Goal: Task Accomplishment & Management: Manage account settings

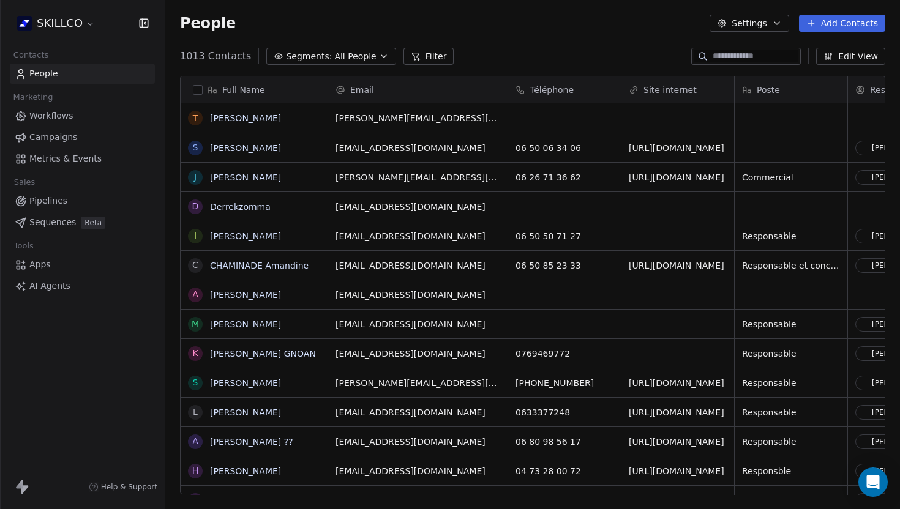
scroll to position [448, 735]
click at [550, 113] on div "grid" at bounding box center [564, 117] width 113 height 29
click at [531, 115] on input at bounding box center [565, 119] width 108 height 24
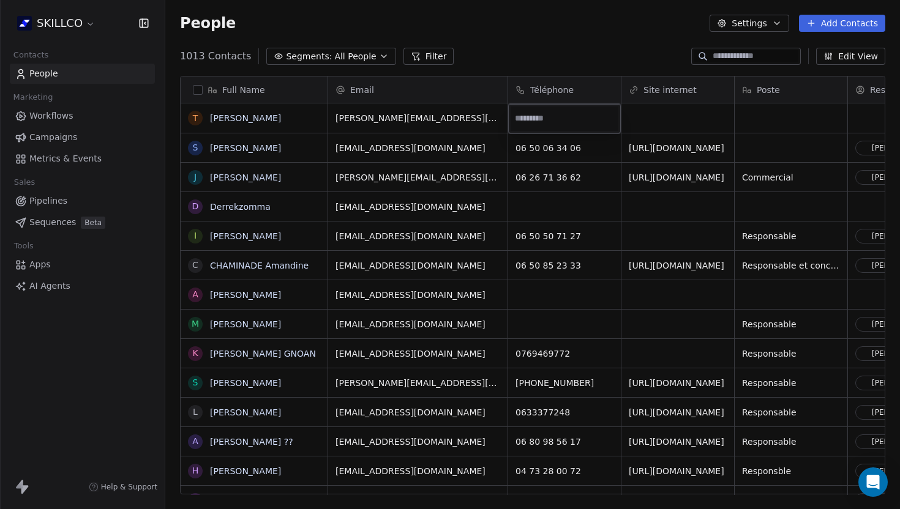
paste input "**********"
type input "**********"
click at [653, 125] on html "SKILLCO Contacts People Marketing Workflows Campaigns Metrics & Events Sales Pi…" at bounding box center [450, 254] width 900 height 509
click at [653, 125] on div "grid" at bounding box center [677, 117] width 113 height 29
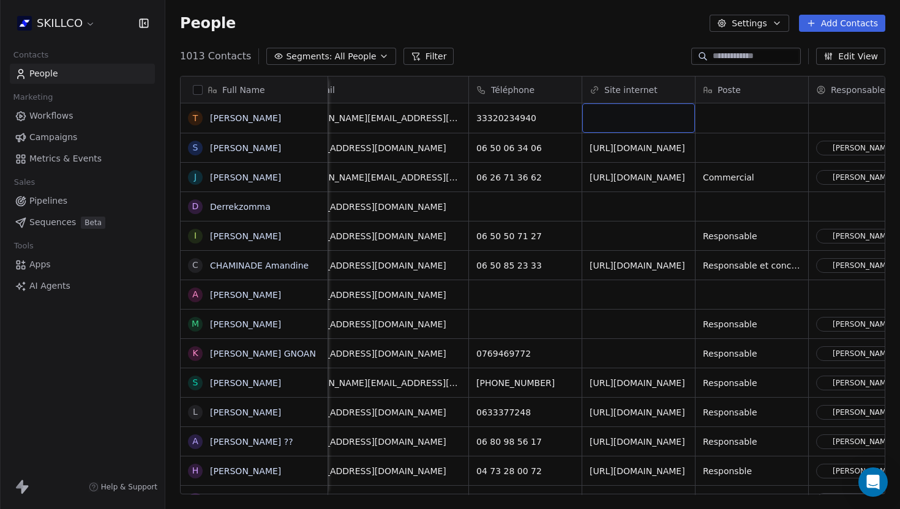
scroll to position [0, 113]
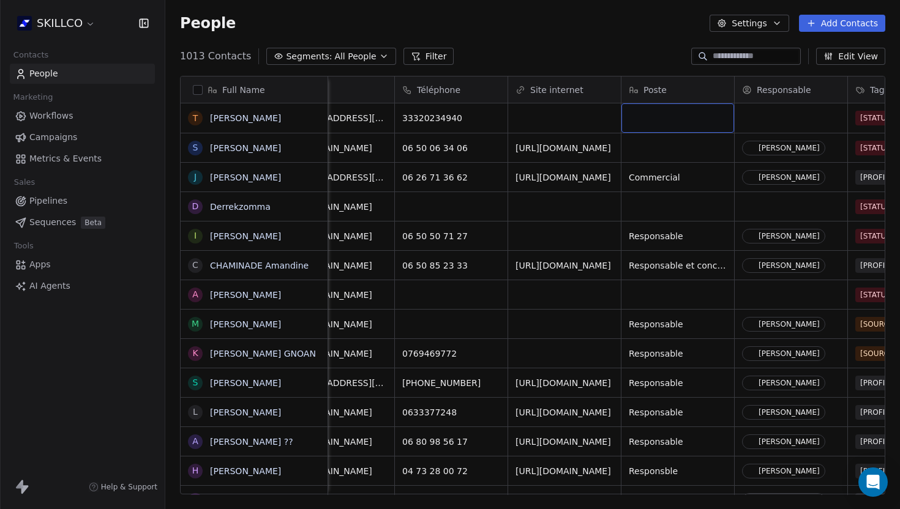
click at [638, 125] on div "grid" at bounding box center [677, 117] width 113 height 29
click at [638, 124] on textarea at bounding box center [677, 123] width 111 height 38
type textarea "**********"
click at [772, 120] on html "SKILLCO Contacts People Marketing Workflows Campaigns Metrics & Events Sales Pi…" at bounding box center [450, 254] width 900 height 509
click at [774, 120] on div "grid" at bounding box center [791, 117] width 113 height 29
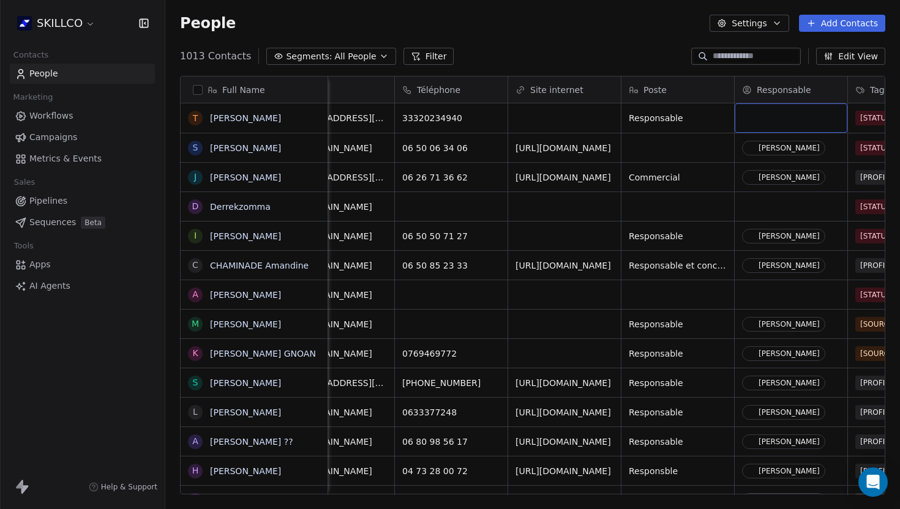
click at [774, 120] on div "grid" at bounding box center [791, 117] width 113 height 29
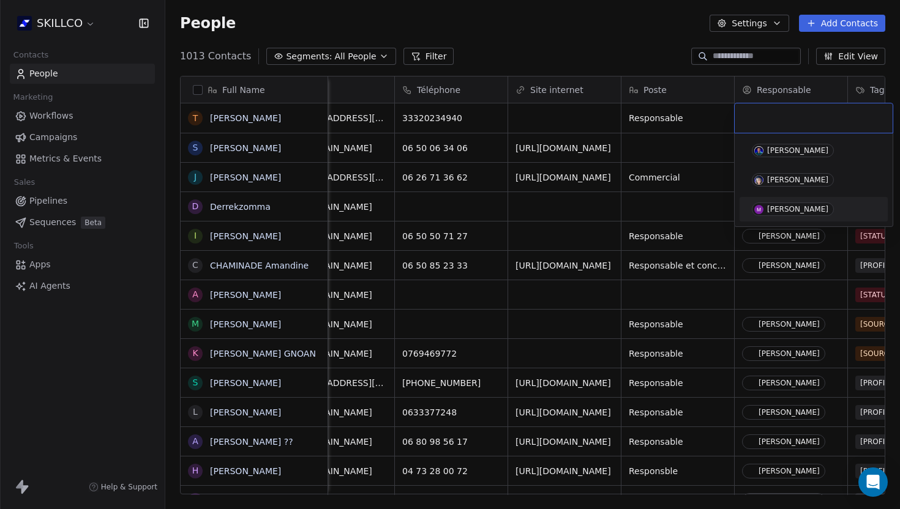
click at [782, 210] on div "[PERSON_NAME]" at bounding box center [797, 209] width 61 height 9
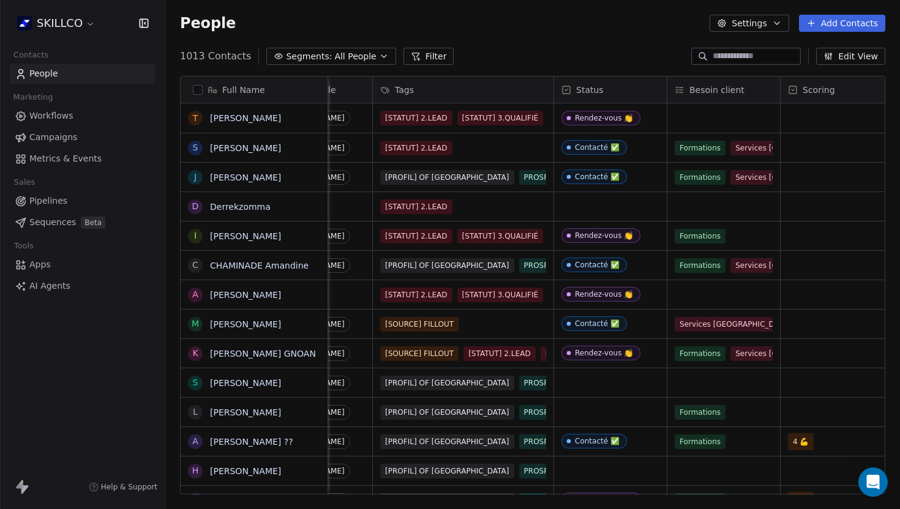
scroll to position [0, 607]
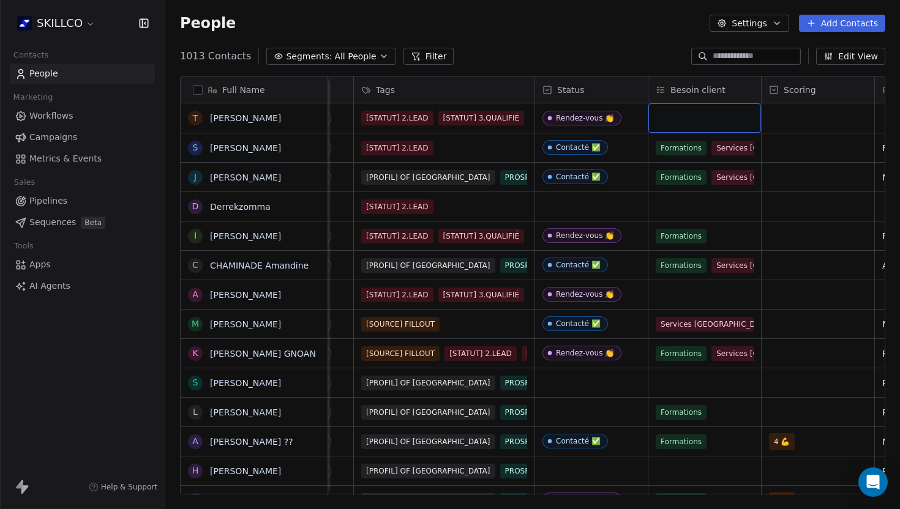
click at [694, 126] on div "grid" at bounding box center [704, 117] width 113 height 29
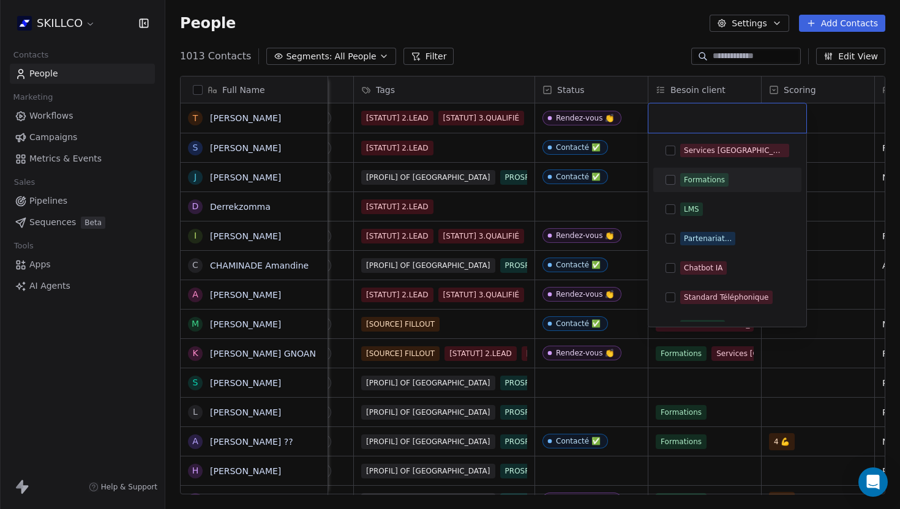
click at [689, 177] on div "Formations" at bounding box center [704, 179] width 41 height 11
click at [684, 148] on div "Services [GEOGRAPHIC_DATA]" at bounding box center [735, 150] width 102 height 11
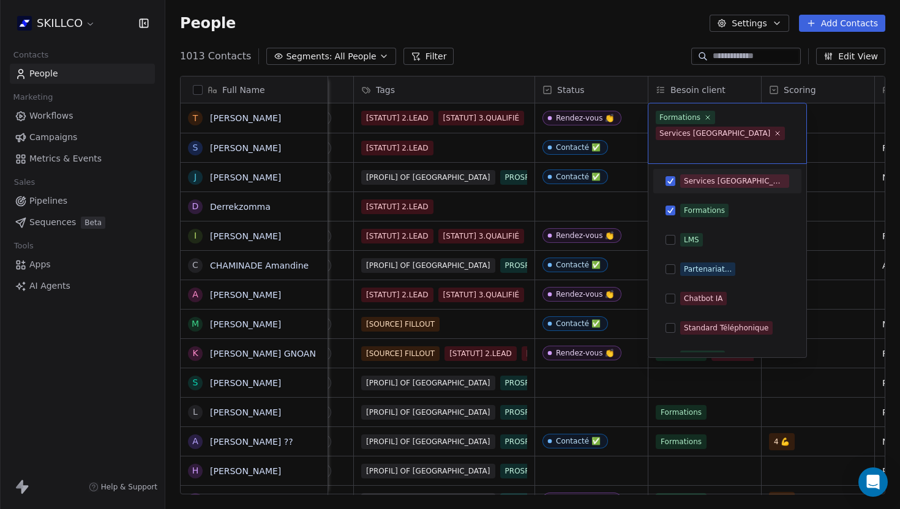
click at [861, 167] on html "SKILLCO Contacts People Marketing Workflows Campaigns Metrics & Events Sales Pi…" at bounding box center [450, 254] width 900 height 509
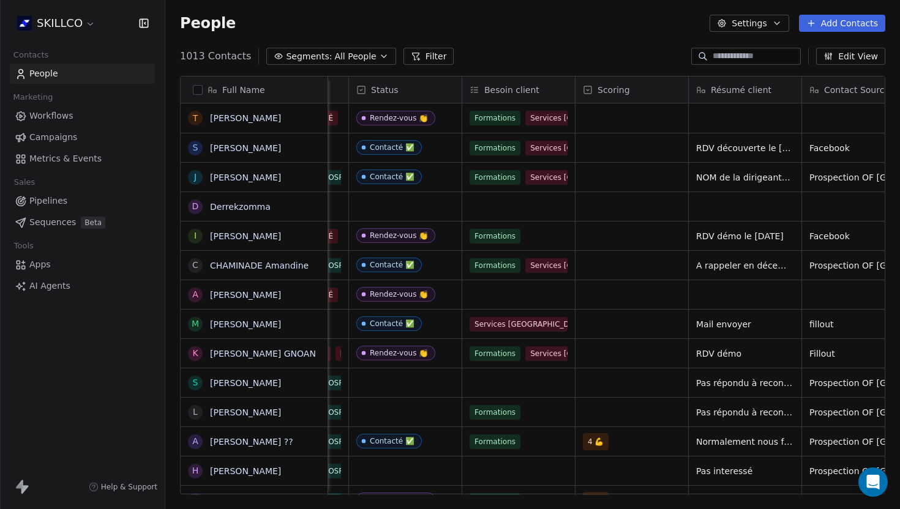
scroll to position [0, 963]
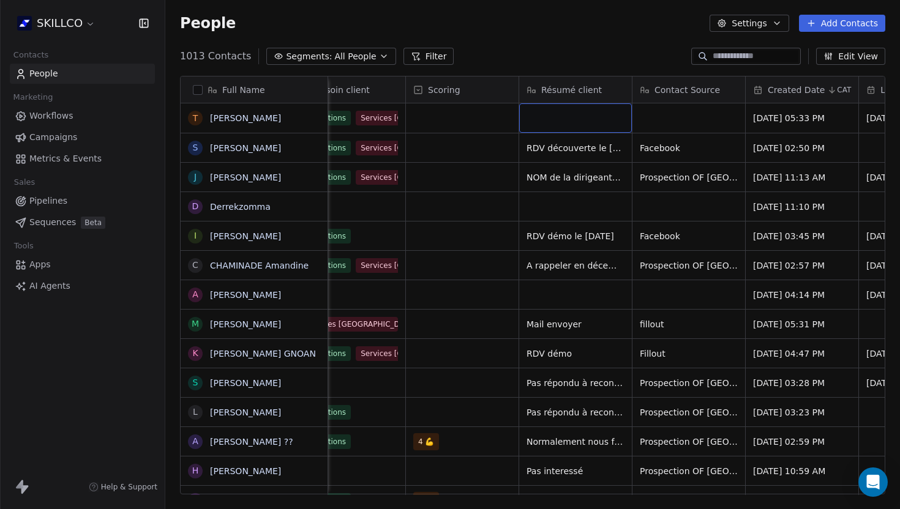
click at [547, 124] on div "grid" at bounding box center [575, 117] width 113 height 29
type textarea "********"
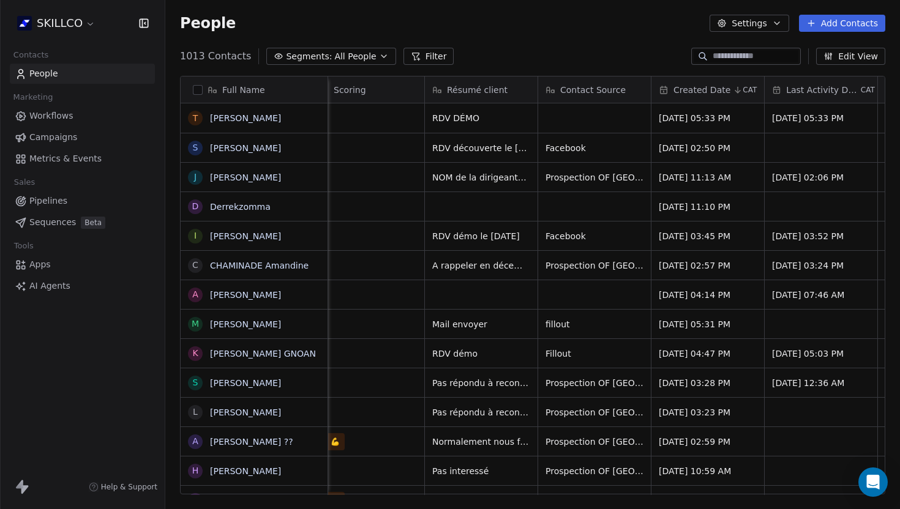
scroll to position [0, 1080]
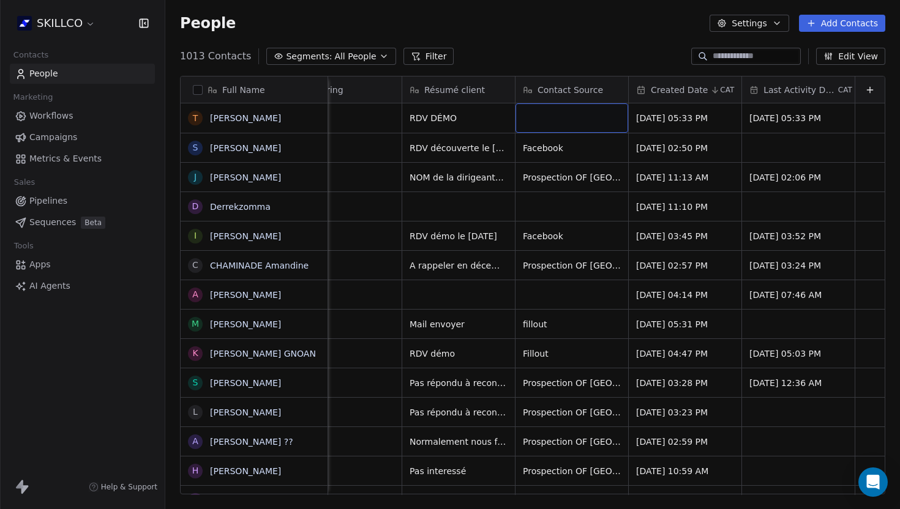
click at [536, 119] on div "grid" at bounding box center [571, 117] width 113 height 29
click at [536, 119] on textarea at bounding box center [571, 123] width 111 height 38
type textarea "*******"
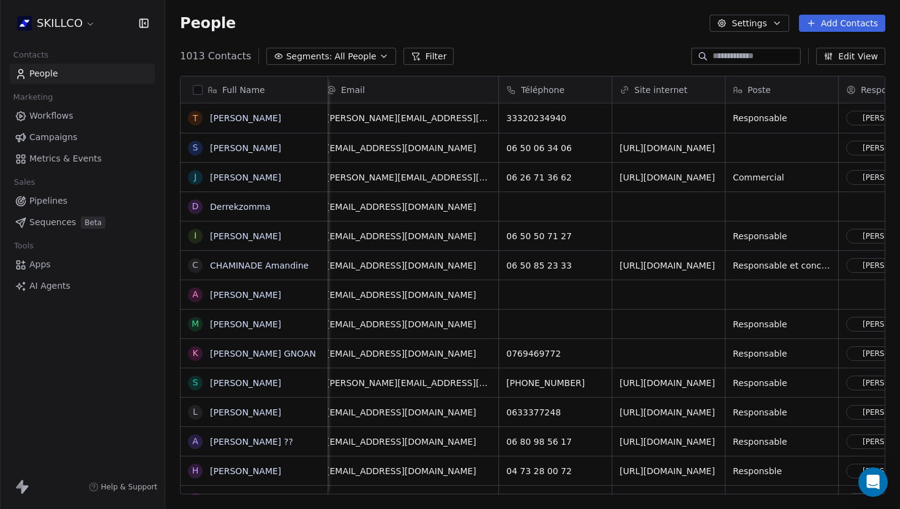
scroll to position [0, 0]
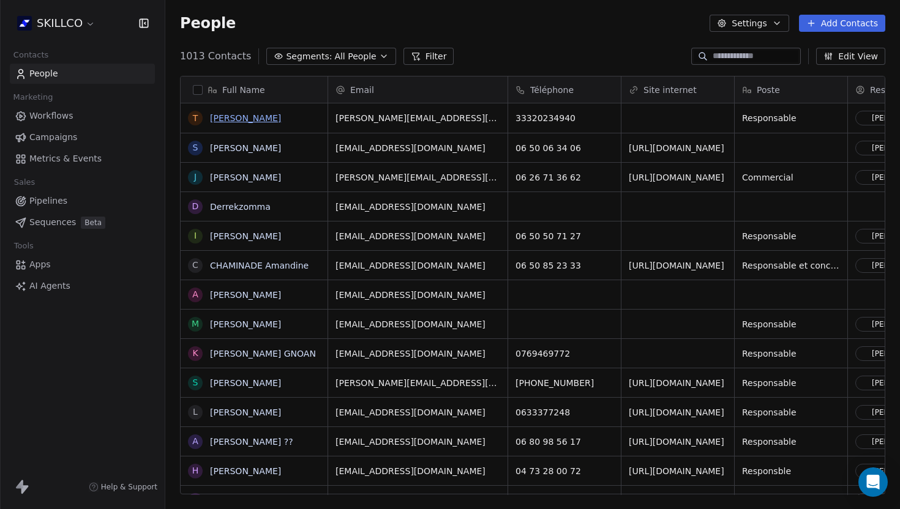
click at [265, 119] on link "[PERSON_NAME]" at bounding box center [245, 118] width 71 height 10
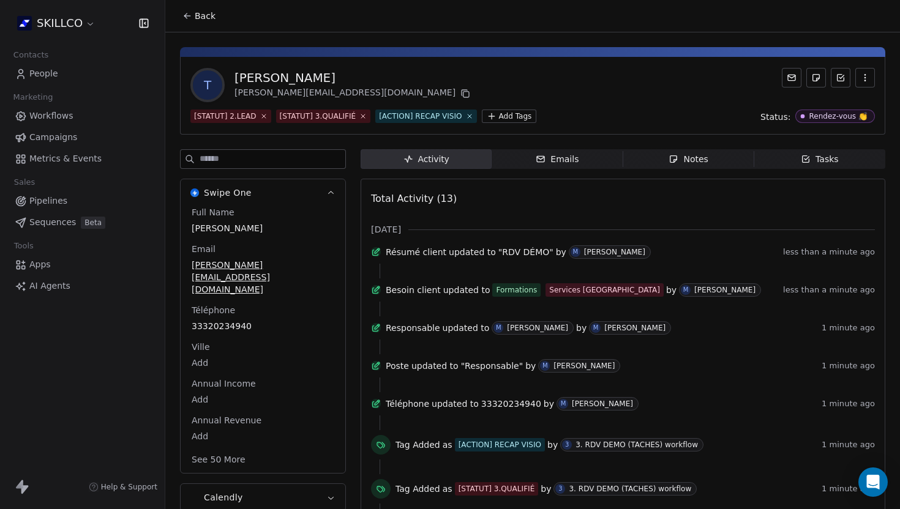
scroll to position [8, 0]
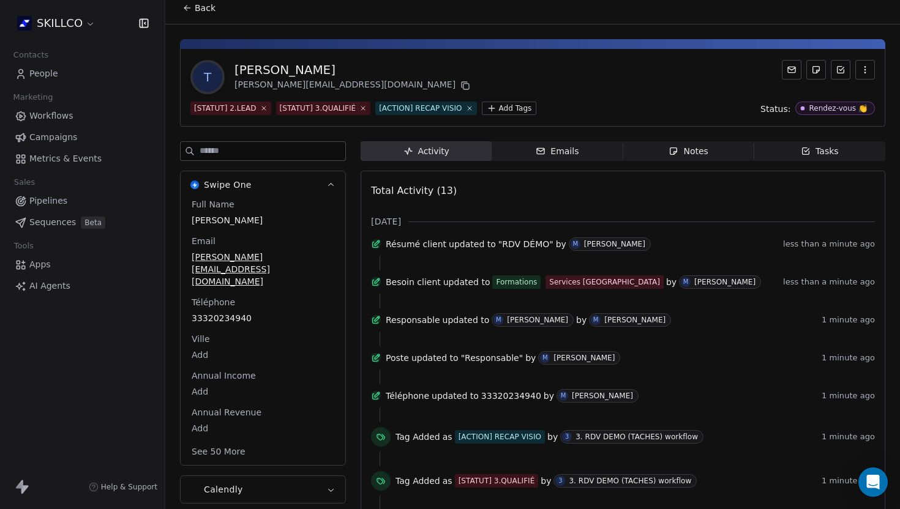
click at [673, 149] on icon "button" at bounding box center [673, 151] width 10 height 10
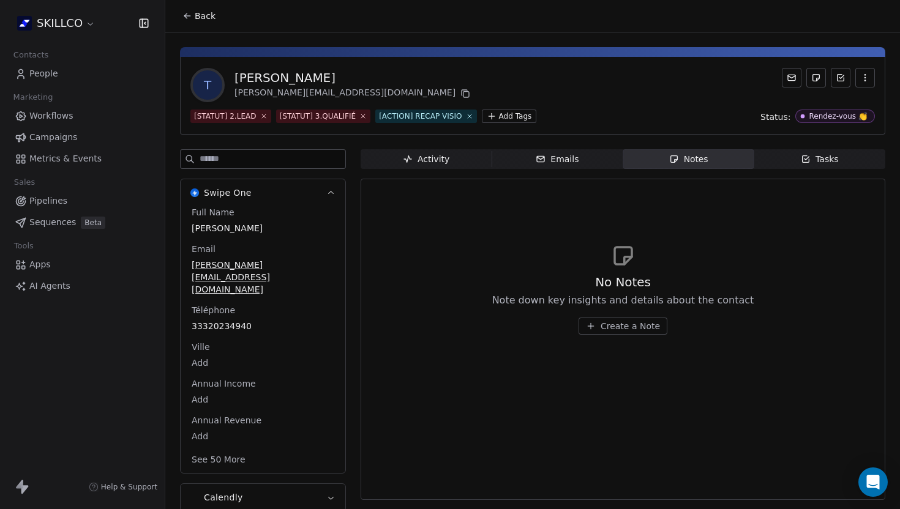
click at [596, 329] on icon "button" at bounding box center [591, 326] width 10 height 10
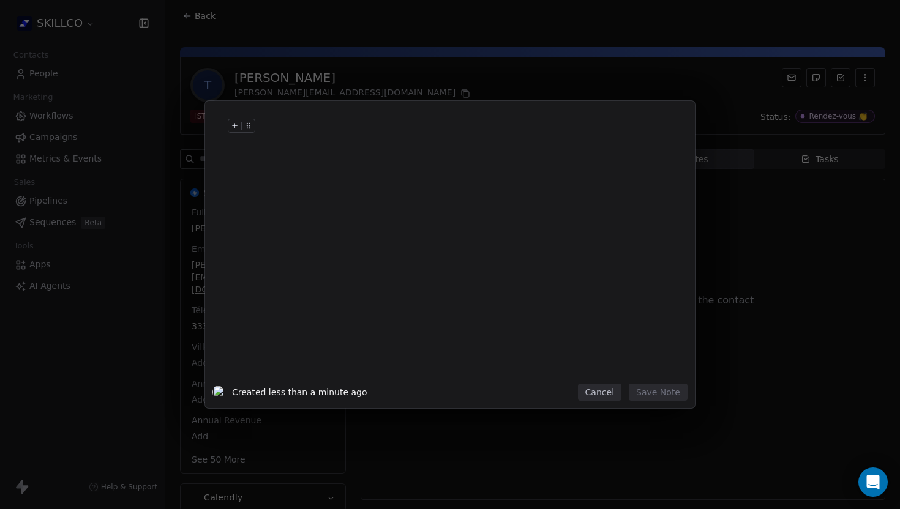
click at [282, 153] on h1 at bounding box center [468, 138] width 419 height 39
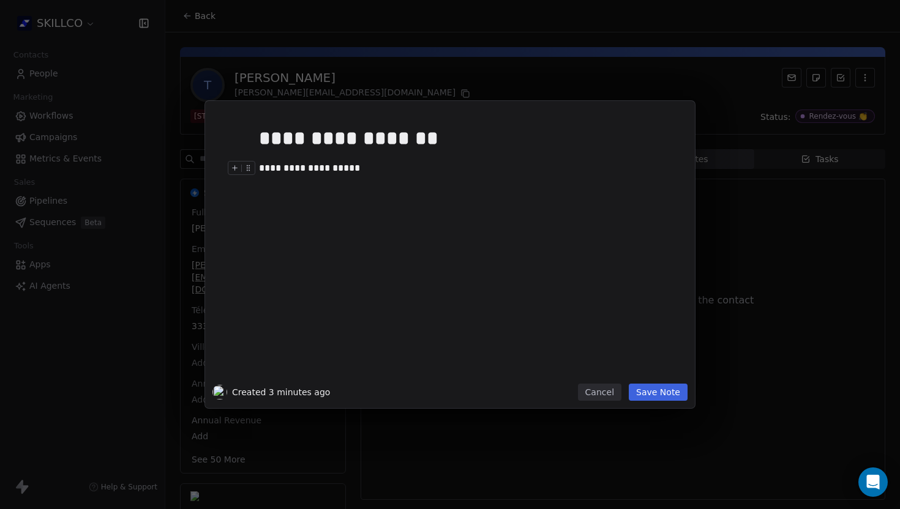
click at [372, 174] on div "**********" at bounding box center [468, 168] width 419 height 15
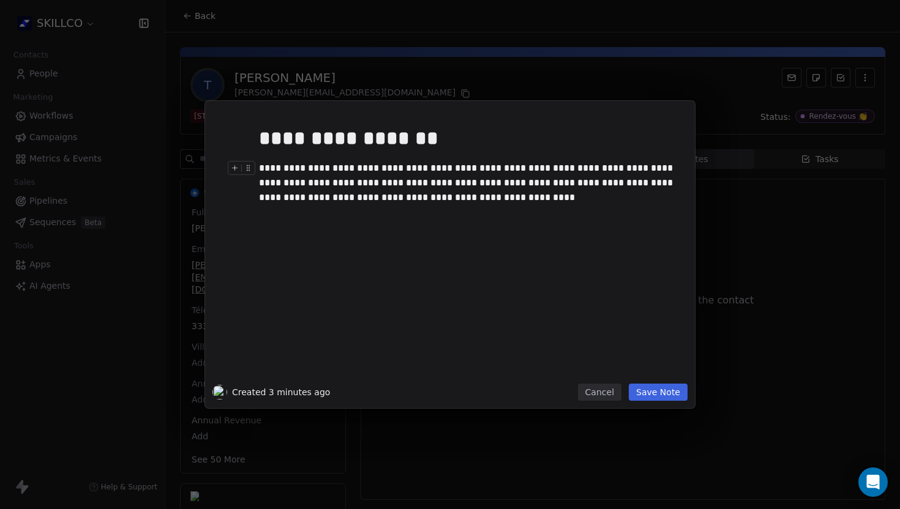
click at [365, 173] on div "**********" at bounding box center [468, 183] width 419 height 44
click at [435, 258] on div "**********" at bounding box center [468, 249] width 419 height 261
click at [508, 215] on div at bounding box center [468, 212] width 419 height 15
click at [661, 394] on button "Save Note" at bounding box center [658, 392] width 59 height 17
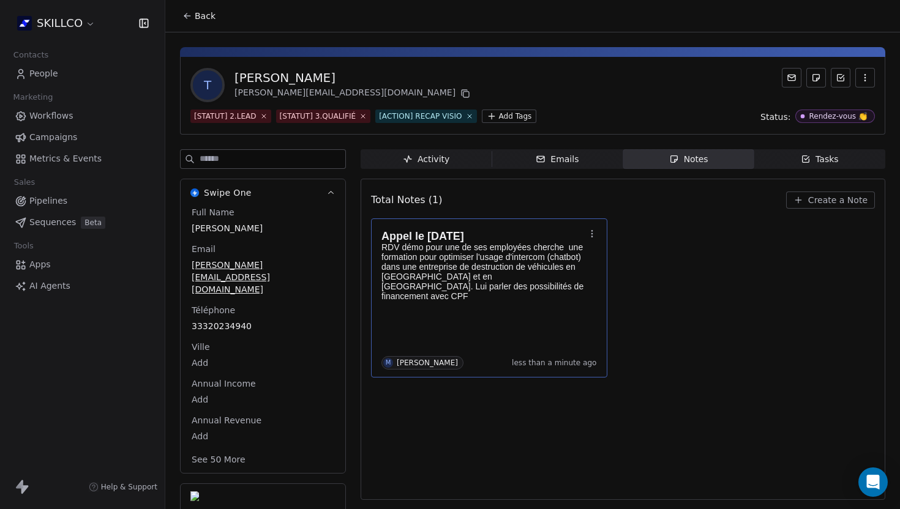
click at [520, 313] on div "Appel le [DATE] RDV démo pour une de ses employées cherche une formation pour o…" at bounding box center [488, 297] width 215 height 143
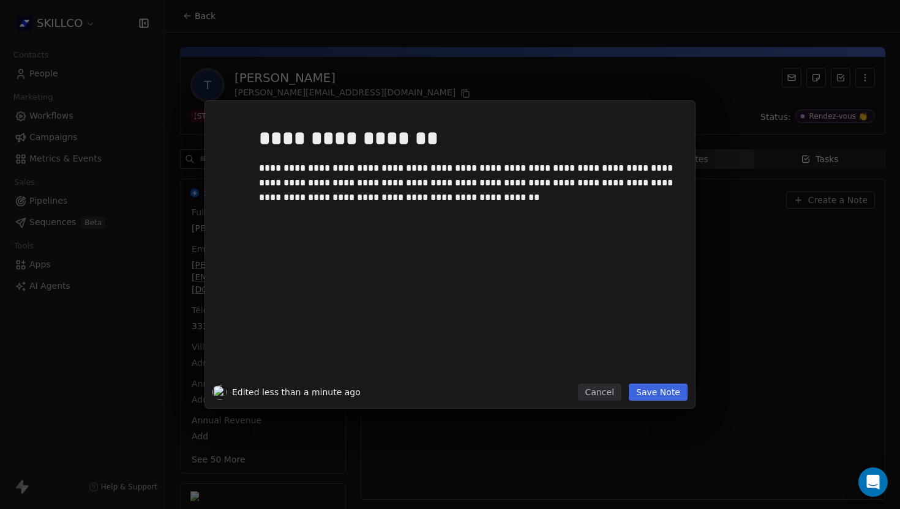
click at [656, 387] on button "Save Note" at bounding box center [658, 392] width 59 height 17
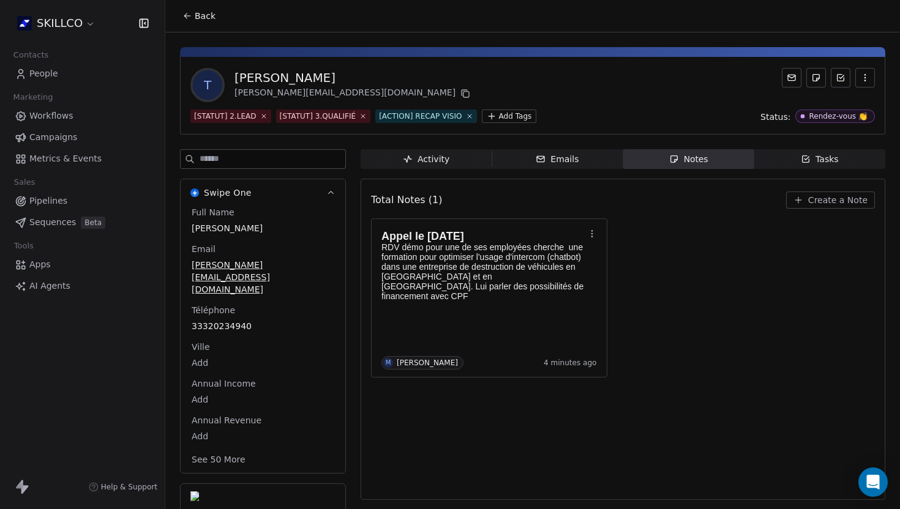
click at [426, 72] on div "T [PERSON_NAME] [PERSON_NAME][EMAIL_ADDRESS][DOMAIN_NAME]" at bounding box center [532, 85] width 684 height 34
